Goal: Find specific page/section: Find specific page/section

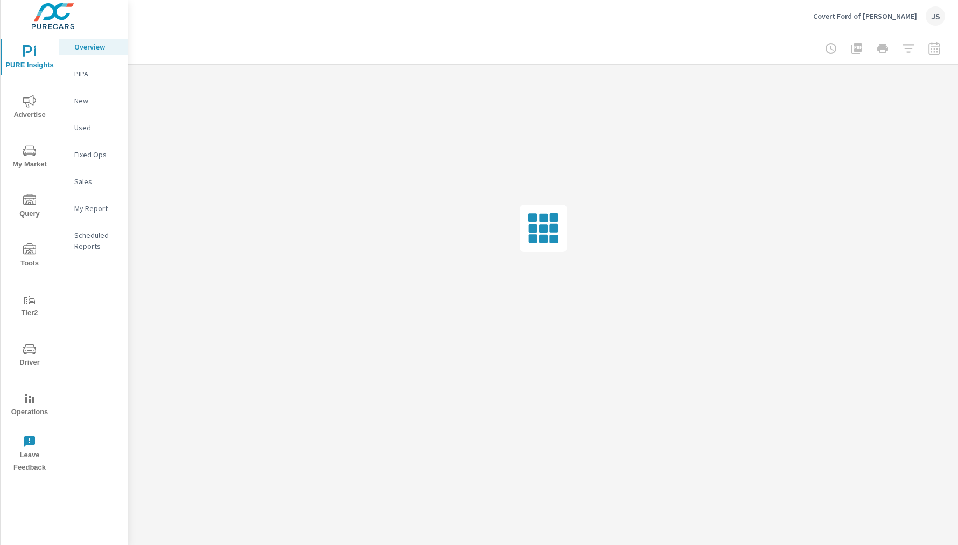
click at [896, 17] on p "Covert Ford of [PERSON_NAME]" at bounding box center [865, 16] width 104 height 10
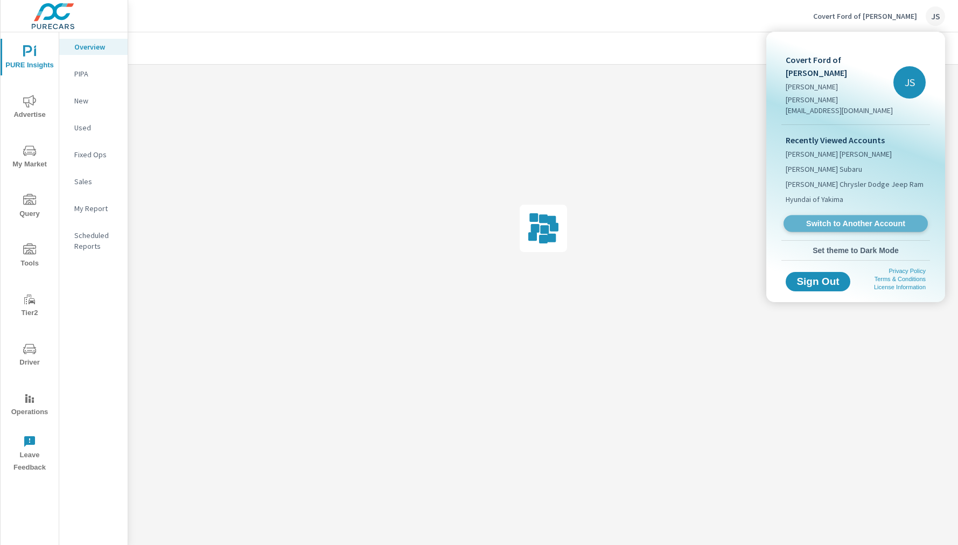
click at [868, 219] on span "Switch to Another Account" at bounding box center [855, 224] width 132 height 10
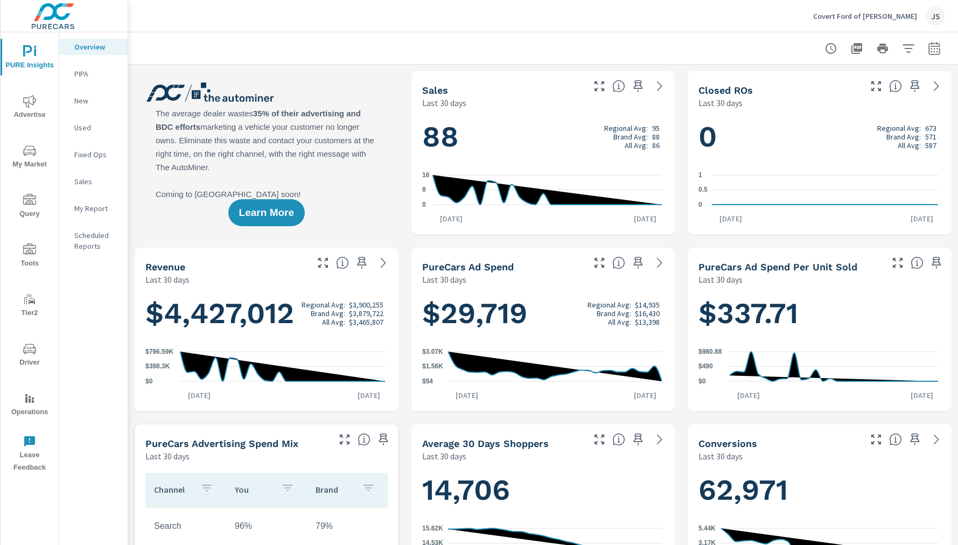
click at [34, 262] on span "Tools" at bounding box center [30, 256] width 52 height 26
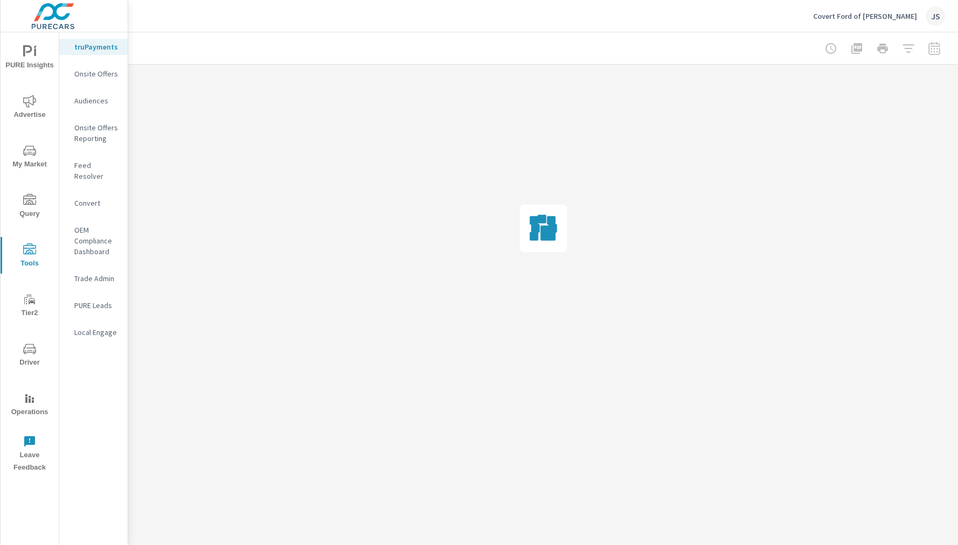
click at [35, 357] on span "Driver" at bounding box center [30, 355] width 52 height 26
